Goal: Transaction & Acquisition: Purchase product/service

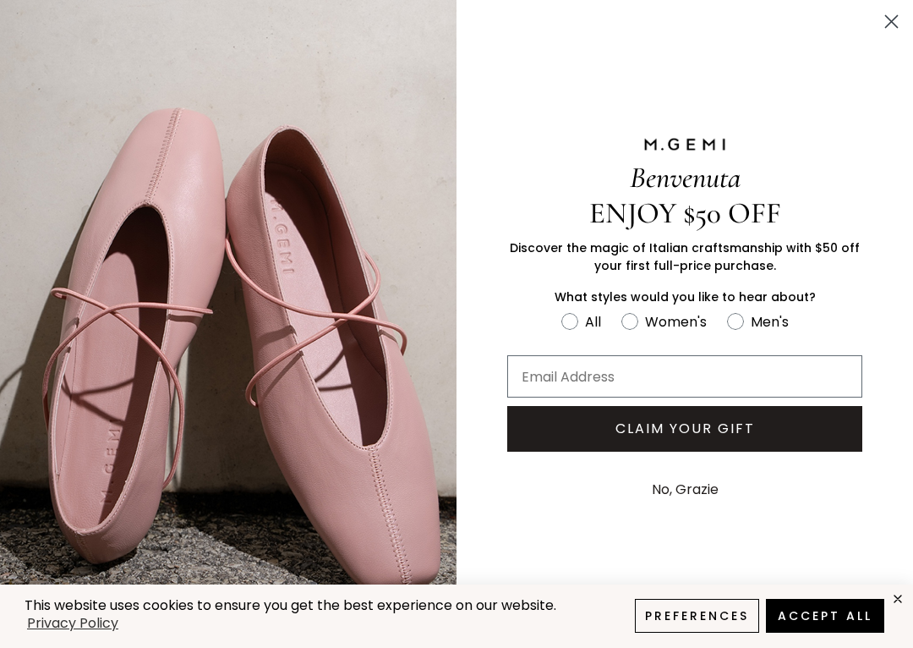
click at [890, 9] on circle "Close dialog" at bounding box center [892, 22] width 28 height 28
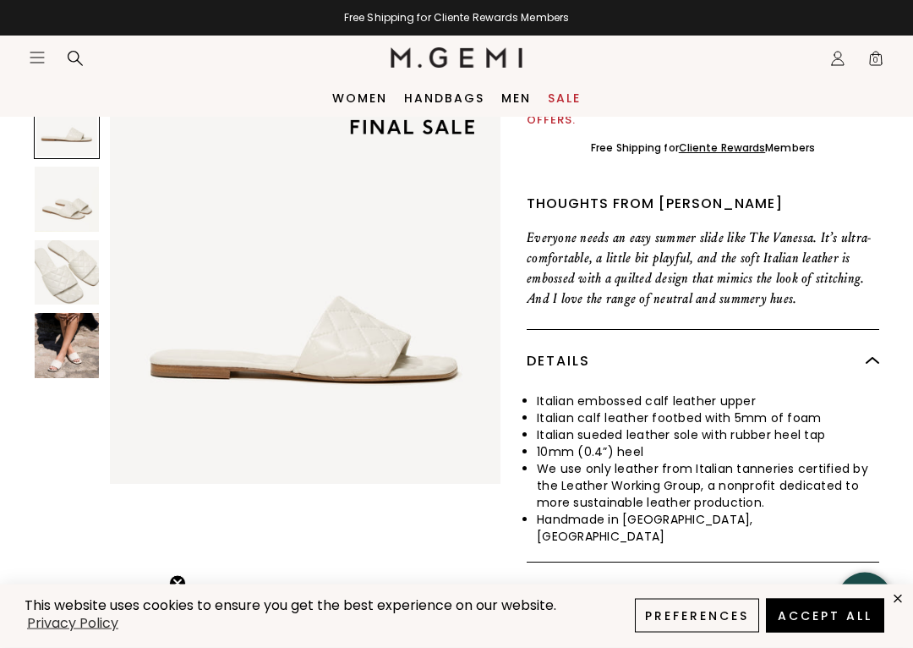
scroll to position [541, 0]
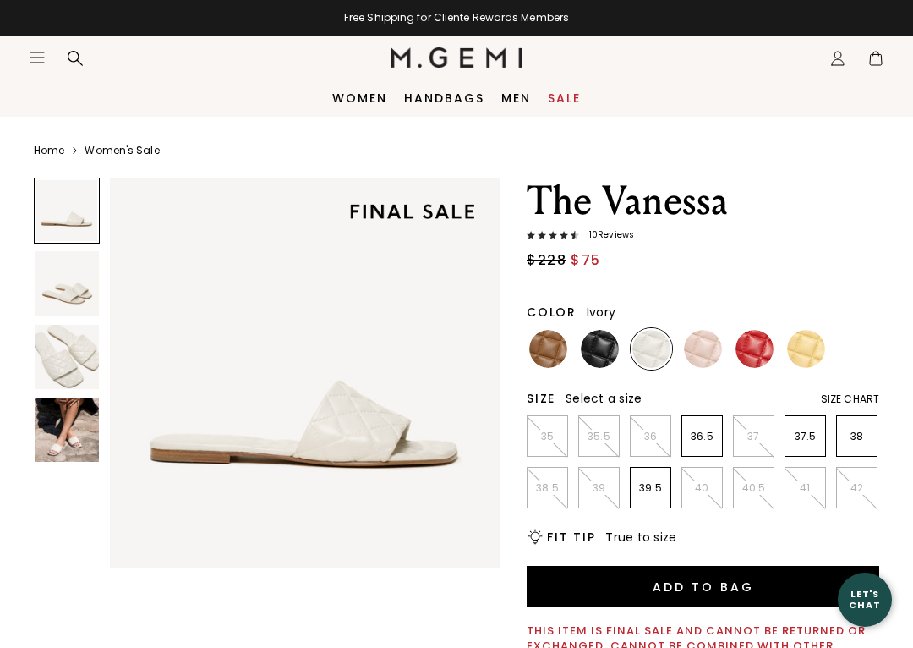
click at [885, 43] on div "Icons/20x20/bag@2x" at bounding box center [871, 58] width 25 height 44
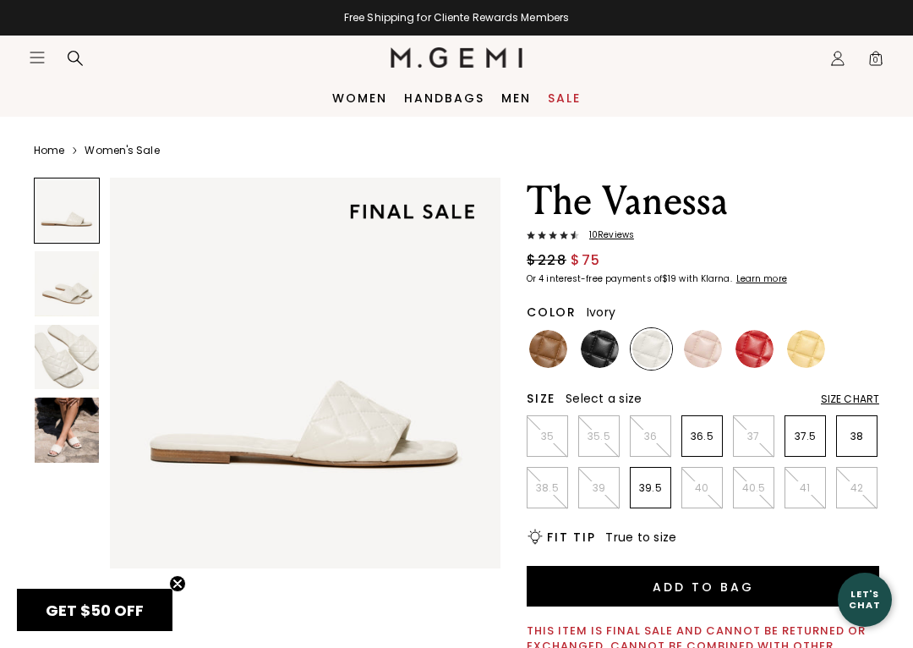
click at [885, 60] on span "0" at bounding box center [876, 61] width 17 height 17
click at [177, 586] on circle "Close teaser" at bounding box center [178, 584] width 16 height 16
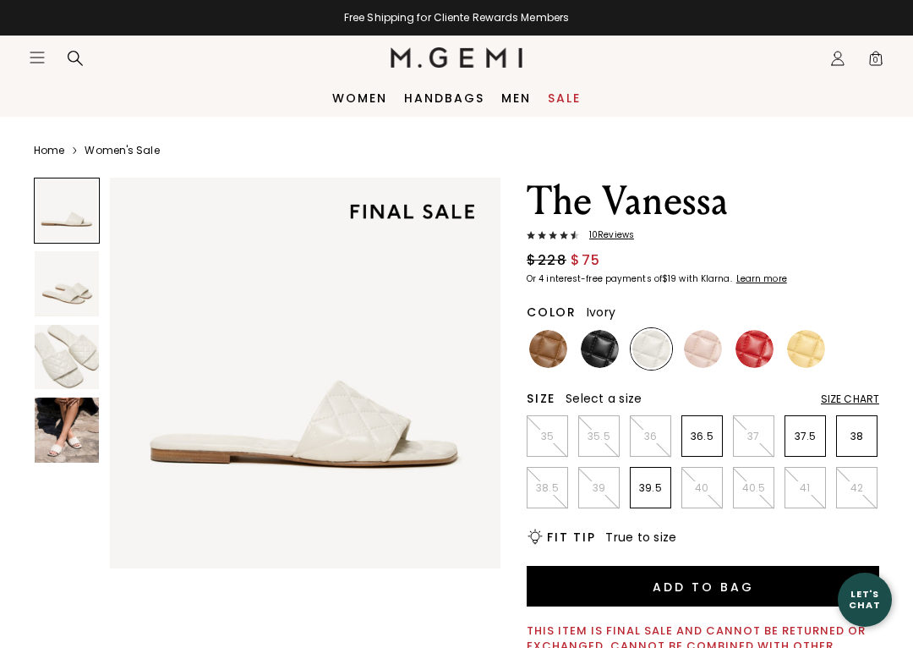
click at [37, 56] on icon "Icons/20x20/hamburger@2x" at bounding box center [37, 57] width 17 height 17
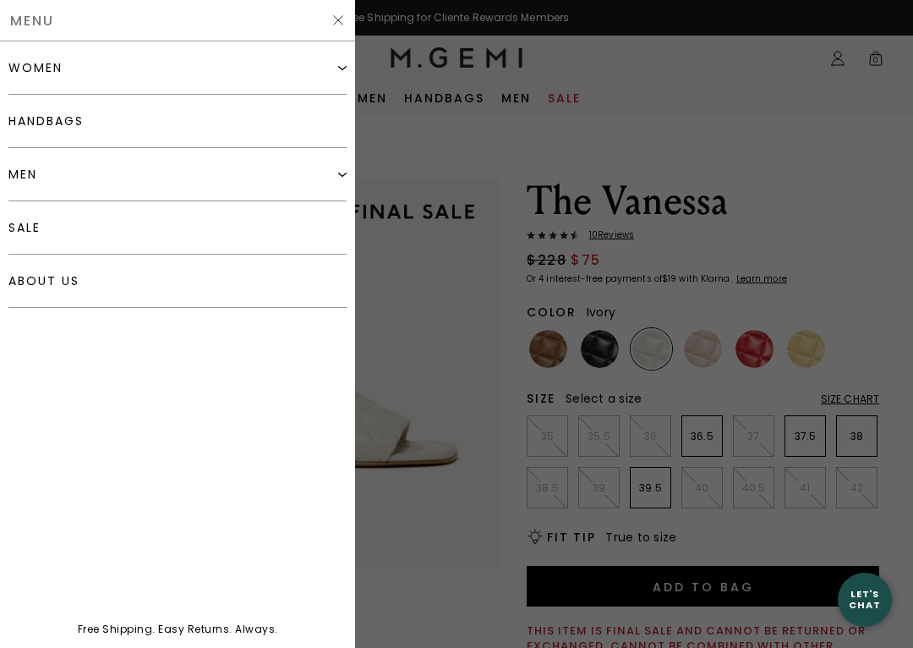
click at [337, 25] on img at bounding box center [338, 21] width 14 height 14
